Goal: Transaction & Acquisition: Book appointment/travel/reservation

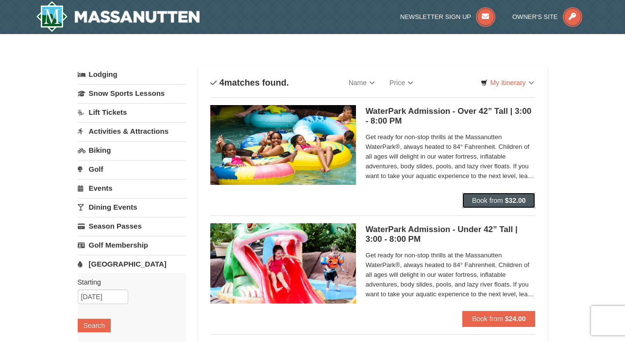
click at [477, 199] on span "Book from" at bounding box center [487, 200] width 31 height 8
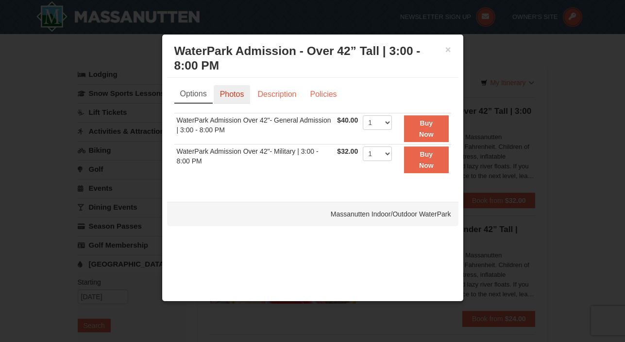
click at [232, 97] on link "Photos" at bounding box center [232, 94] width 37 height 18
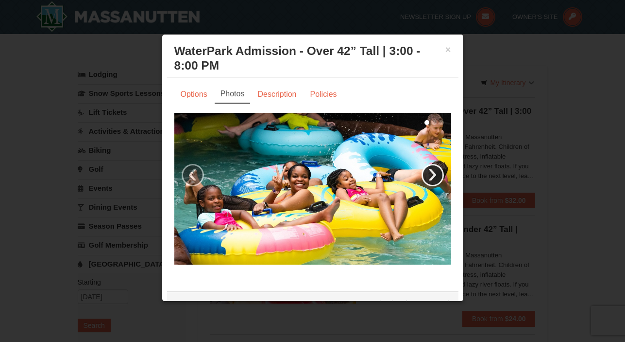
click at [434, 178] on link "›" at bounding box center [433, 175] width 22 height 22
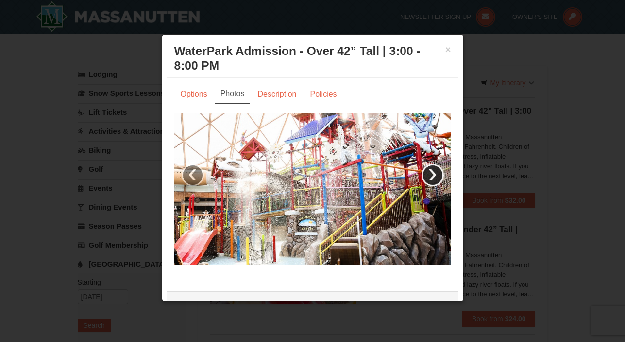
click at [434, 178] on link "›" at bounding box center [433, 175] width 22 height 22
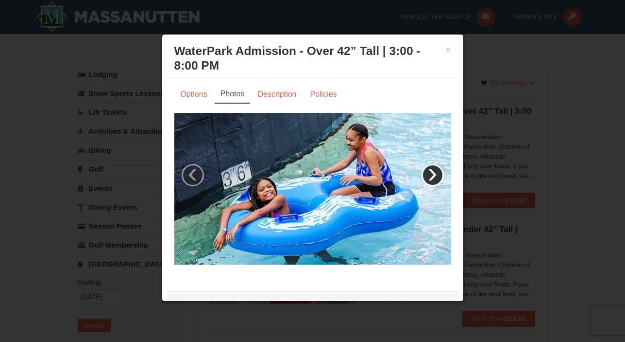
click at [434, 178] on link "›" at bounding box center [433, 175] width 22 height 22
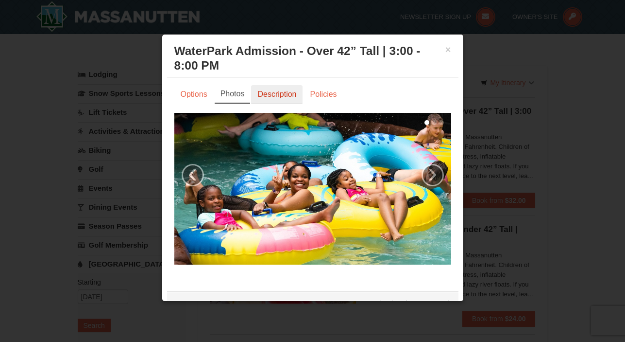
click at [269, 90] on link "Description" at bounding box center [276, 94] width 51 height 18
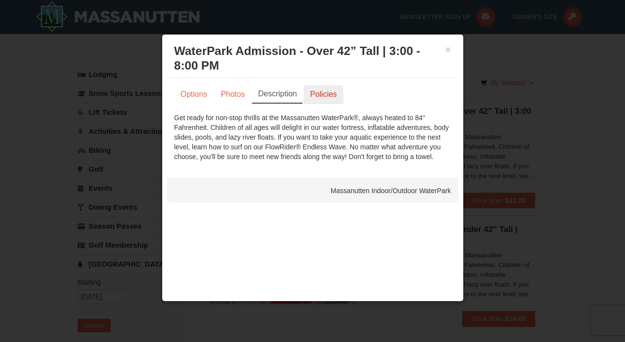
click at [316, 92] on link "Policies" at bounding box center [323, 94] width 39 height 18
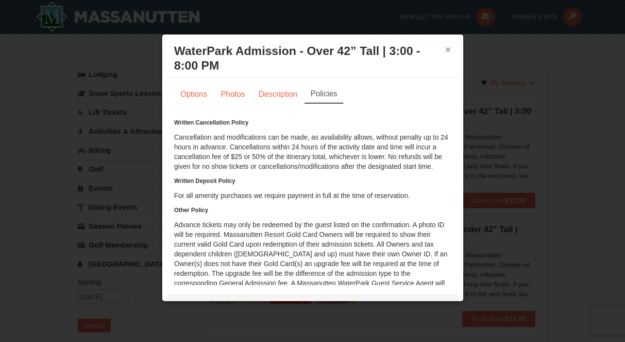
click at [450, 51] on button "×" at bounding box center [448, 50] width 6 height 10
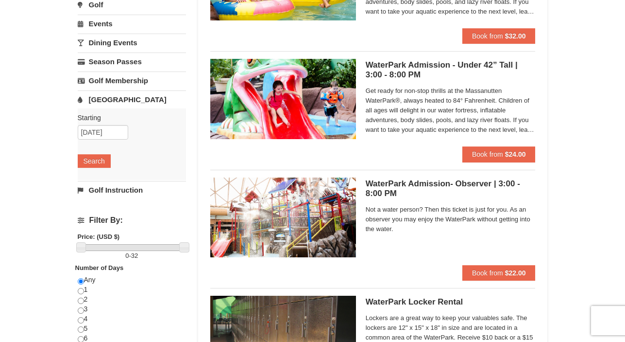
scroll to position [179, 0]
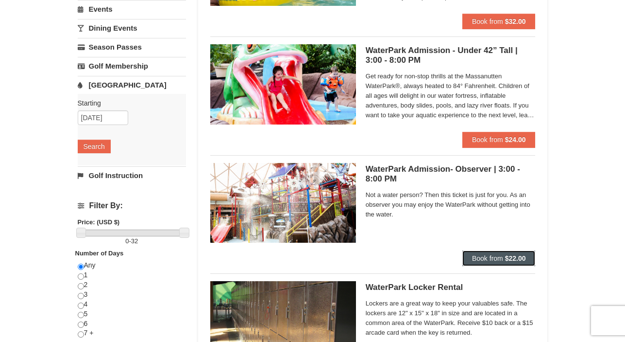
click at [485, 255] on span "Book from" at bounding box center [487, 258] width 31 height 8
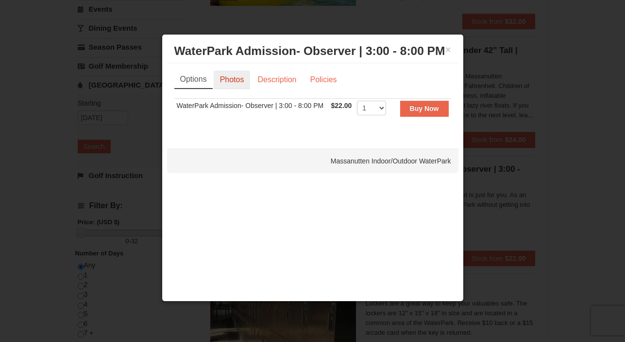
click at [249, 75] on link "Photos" at bounding box center [232, 79] width 37 height 18
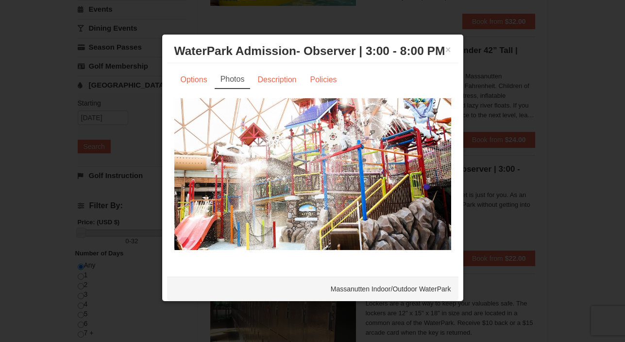
click at [451, 53] on div "× WaterPark Admission- Observer | 3:00 - 8:00 PM Massanutten Indoor/Outdoor Wat…" at bounding box center [312, 51] width 291 height 24
click at [448, 49] on button "×" at bounding box center [448, 50] width 6 height 10
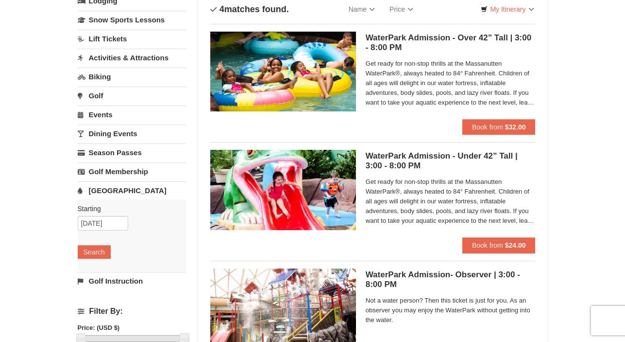
scroll to position [0, 0]
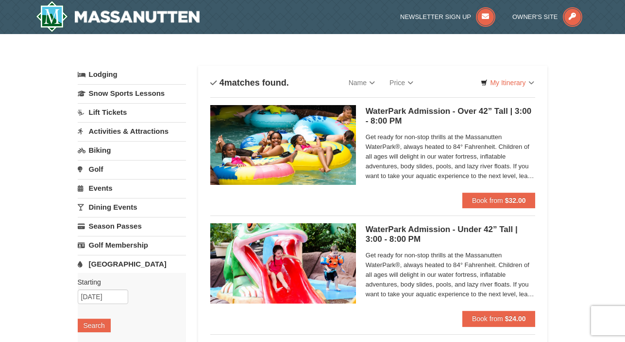
click at [111, 76] on link "Lodging" at bounding box center [132, 74] width 108 height 17
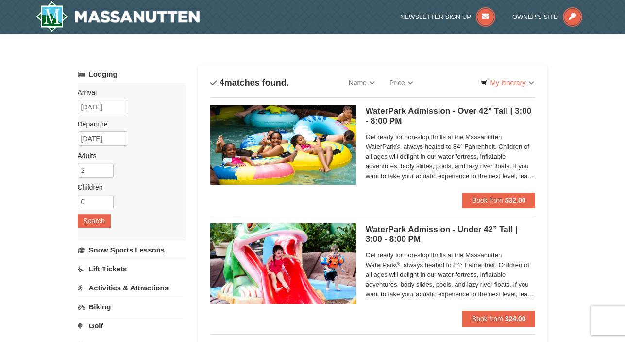
click at [117, 252] on link "Snow Sports Lessons" at bounding box center [132, 249] width 108 height 18
